Goal: Information Seeking & Learning: Learn about a topic

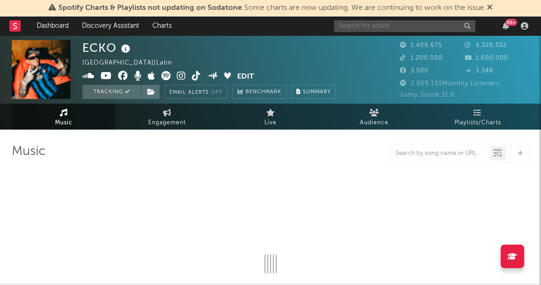
click at [378, 27] on input "text" at bounding box center [404, 26] width 141 height 12
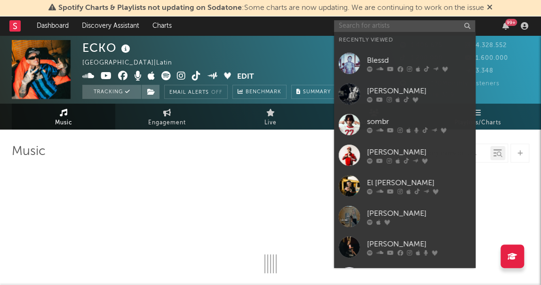
select select "6m"
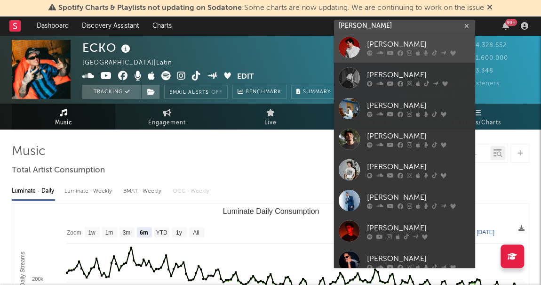
type input "[PERSON_NAME]"
click at [381, 45] on div "[PERSON_NAME]" at bounding box center [419, 44] width 104 height 11
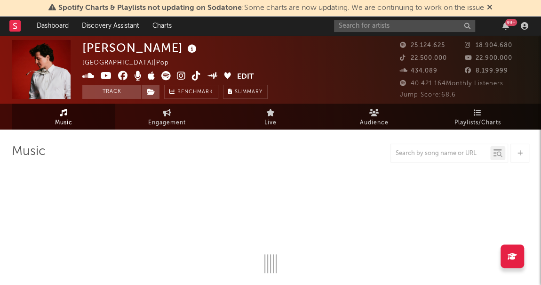
select select "6m"
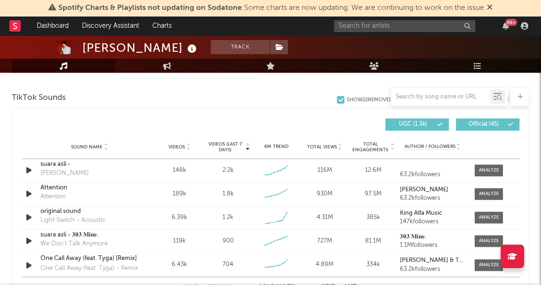
scroll to position [626, 0]
click at [490, 194] on div at bounding box center [489, 193] width 20 height 7
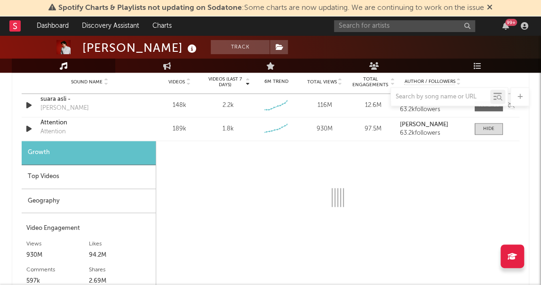
scroll to position [693, 0]
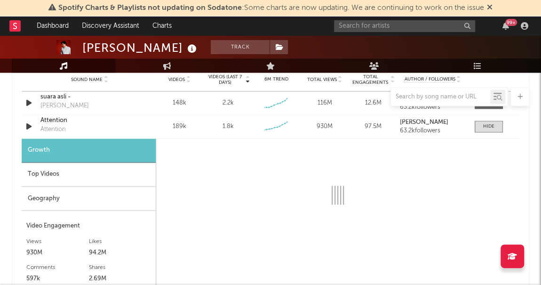
click at [49, 164] on div "Top Videos" at bounding box center [89, 174] width 134 height 24
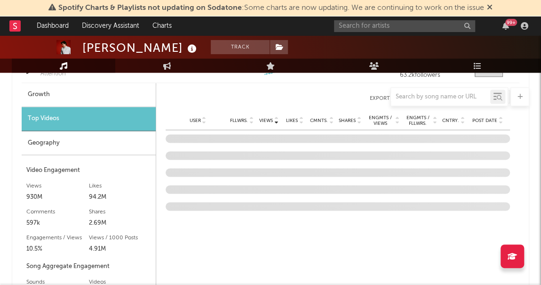
scroll to position [749, 0]
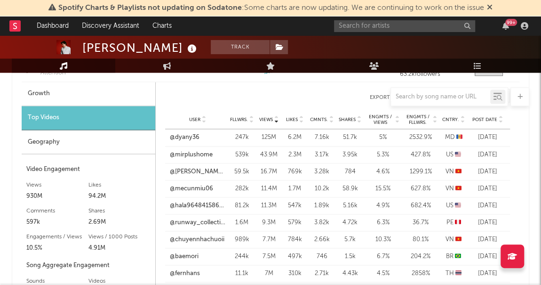
click at [500, 116] on icon at bounding box center [500, 118] width 5 height 4
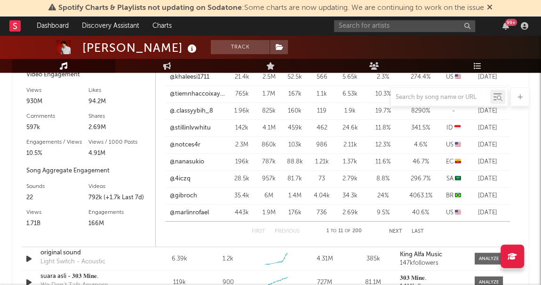
scroll to position [843, 0]
click at [400, 230] on button "Next" at bounding box center [395, 231] width 13 height 5
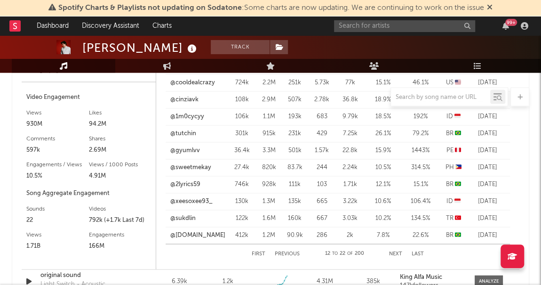
scroll to position [820, 0]
click at [392, 254] on button "Next" at bounding box center [395, 254] width 13 height 5
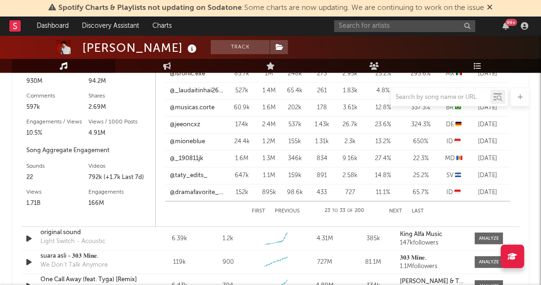
scroll to position [864, 0]
click at [254, 210] on button "First" at bounding box center [259, 210] width 14 height 5
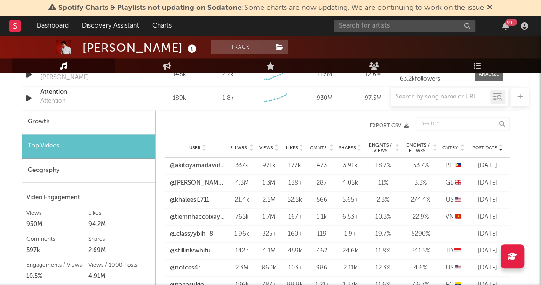
scroll to position [721, 0]
click at [500, 147] on icon at bounding box center [500, 149] width 5 height 4
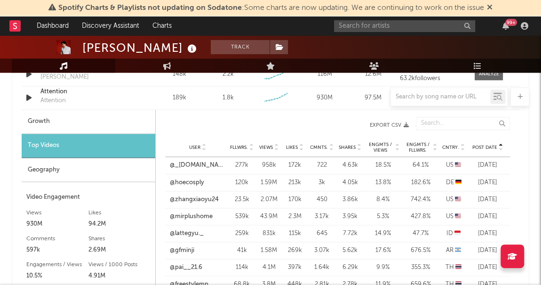
click at [500, 144] on icon at bounding box center [500, 146] width 5 height 4
click at [502, 138] on div "User Fllwrs. Views Likes Cmnts. Shares Engmts / Views Engmts / Fllwrs. Cntry. P…" at bounding box center [337, 147] width 345 height 19
click at [500, 144] on icon at bounding box center [500, 146] width 5 height 4
click at [276, 147] on icon at bounding box center [276, 149] width 5 height 4
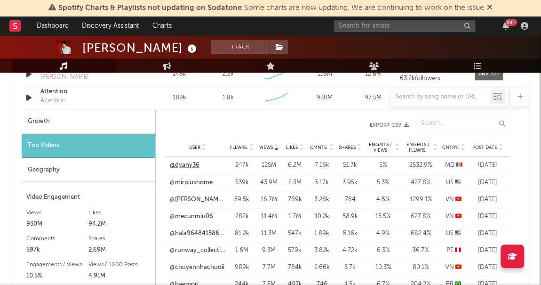
click at [190, 160] on link "@dyany36" at bounding box center [185, 164] width 30 height 9
